Goal: Navigation & Orientation: Understand site structure

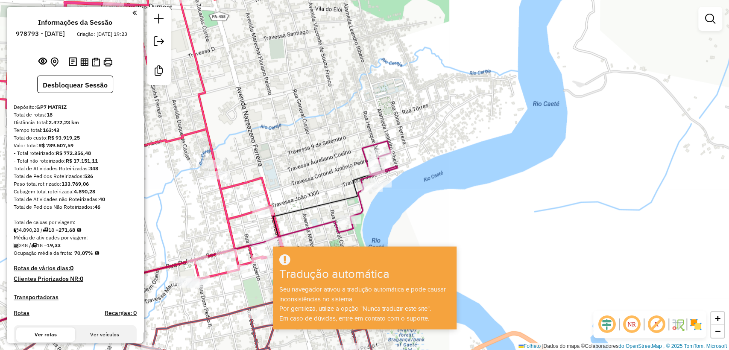
scroll to position [792, 0]
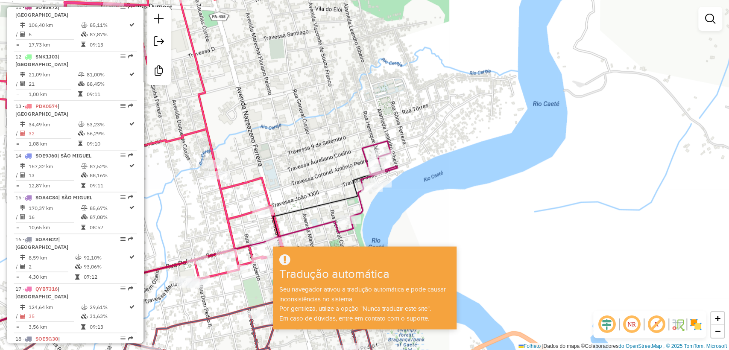
click at [444, 263] on div at bounding box center [364, 260] width 181 height 14
click at [443, 266] on div at bounding box center [364, 260] width 181 height 14
click at [394, 294] on div "Seu navegador ativou a tradução automática e pode causar inconsistências no sis…" at bounding box center [364, 303] width 181 height 38
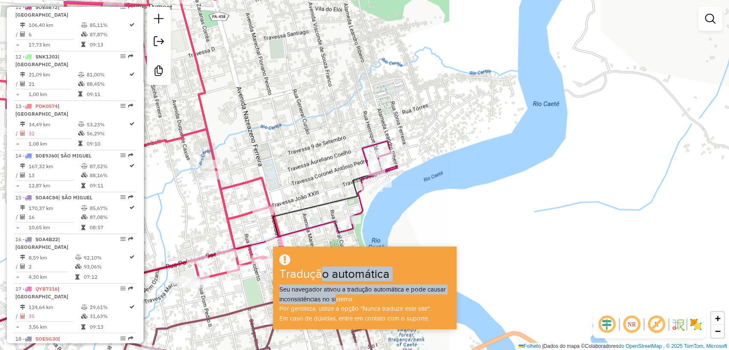
drag, startPoint x: 336, startPoint y: 295, endPoint x: 306, endPoint y: 240, distance: 63.2
click at [307, 241] on hb-app "Aguarde... Pop-up bloqueado! Seu navegador bloqueou automaticamente a abertura …" at bounding box center [364, 175] width 729 height 350
click at [483, 228] on div "Janela de atendimento Grade de atendimento Capacidade Transportadoras Veículos …" at bounding box center [364, 175] width 729 height 350
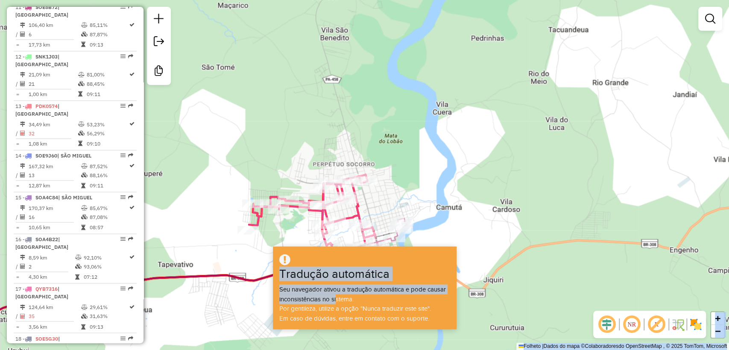
click at [432, 161] on div "Rota 11 - Placa SOE8B72 5673 - BAR DA [PERSON_NAME] de atendimento Grade de ate…" at bounding box center [364, 175] width 729 height 350
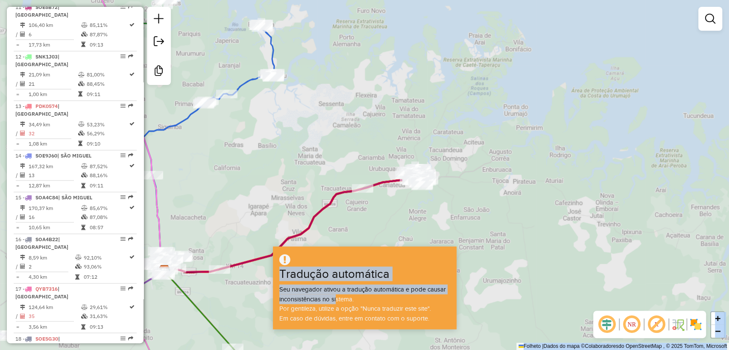
click at [464, 168] on div "Janela de atendimento Grade de atendimento Capacidade Transportadoras Veículos …" at bounding box center [364, 175] width 729 height 350
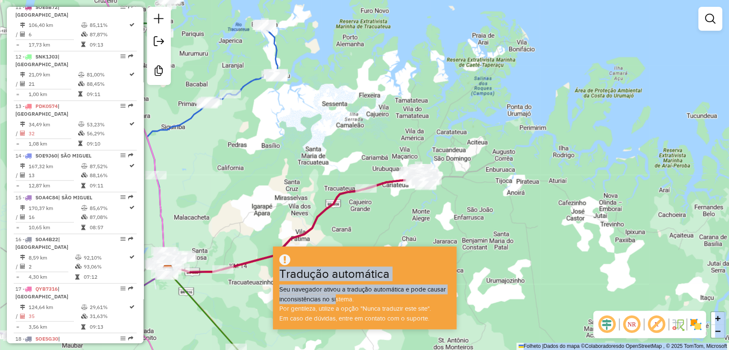
click at [358, 259] on div at bounding box center [364, 260] width 181 height 14
drag, startPoint x: 352, startPoint y: 259, endPoint x: 342, endPoint y: 284, distance: 27.4
click at [352, 259] on div at bounding box center [364, 260] width 181 height 14
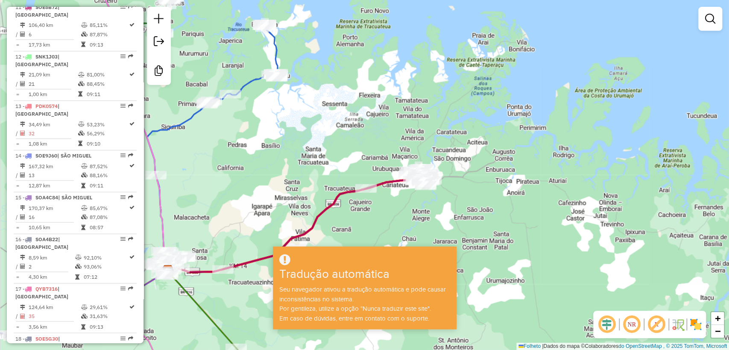
click at [346, 305] on font "Por gentileza, utilize a opção "Nunca traduzir este site"." at bounding box center [355, 308] width 152 height 7
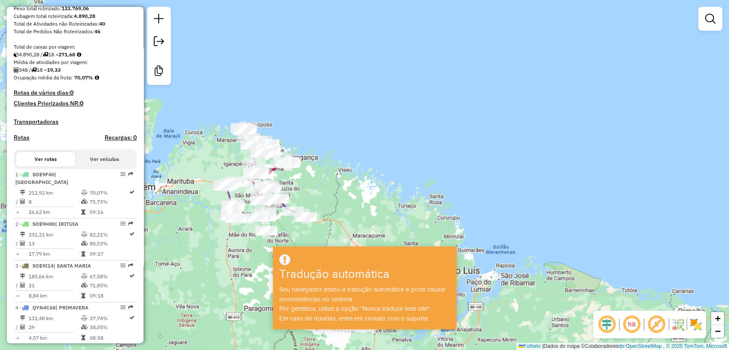
scroll to position [0, 0]
